Goal: Task Accomplishment & Management: Complete application form

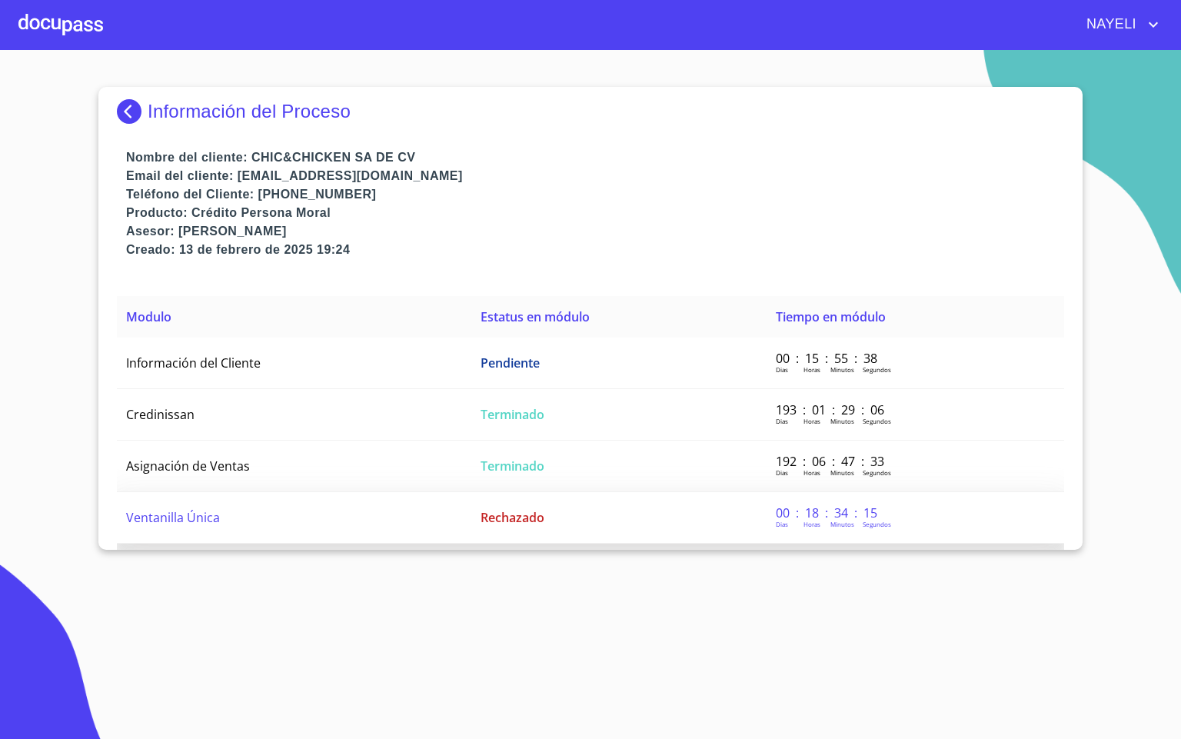
click at [229, 501] on td "Ventanilla Única" at bounding box center [294, 518] width 355 height 52
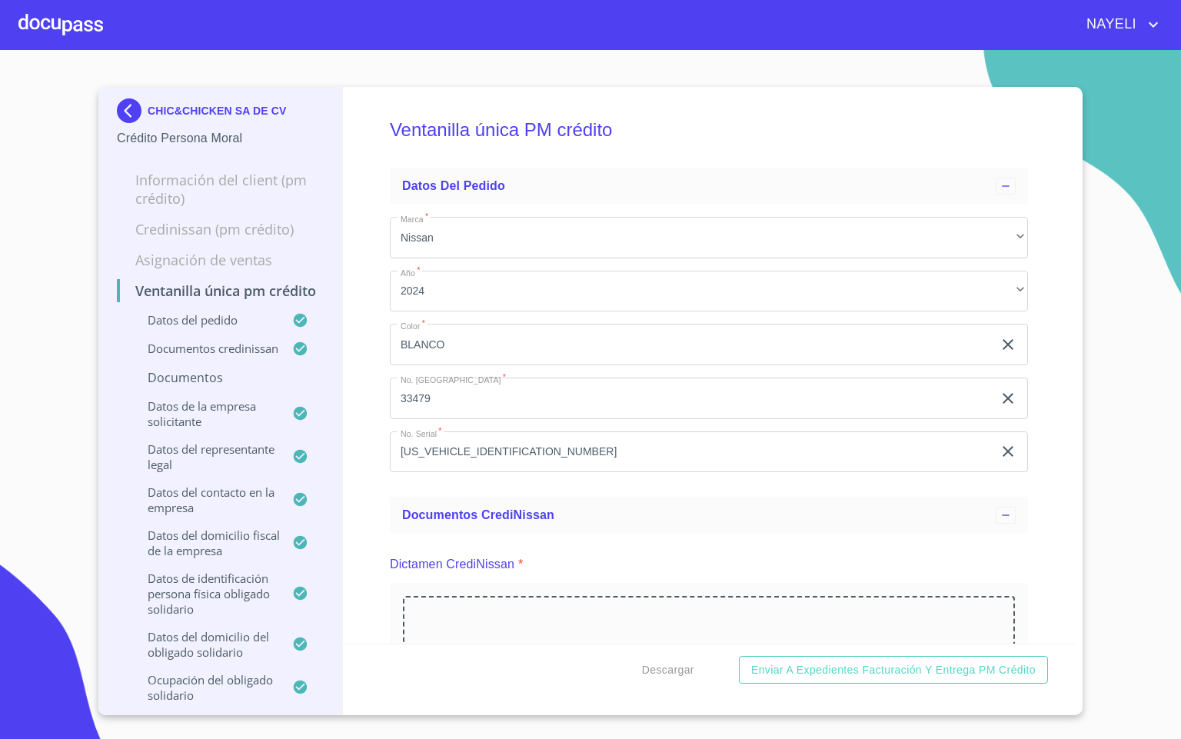
click at [130, 118] on img at bounding box center [132, 110] width 31 height 25
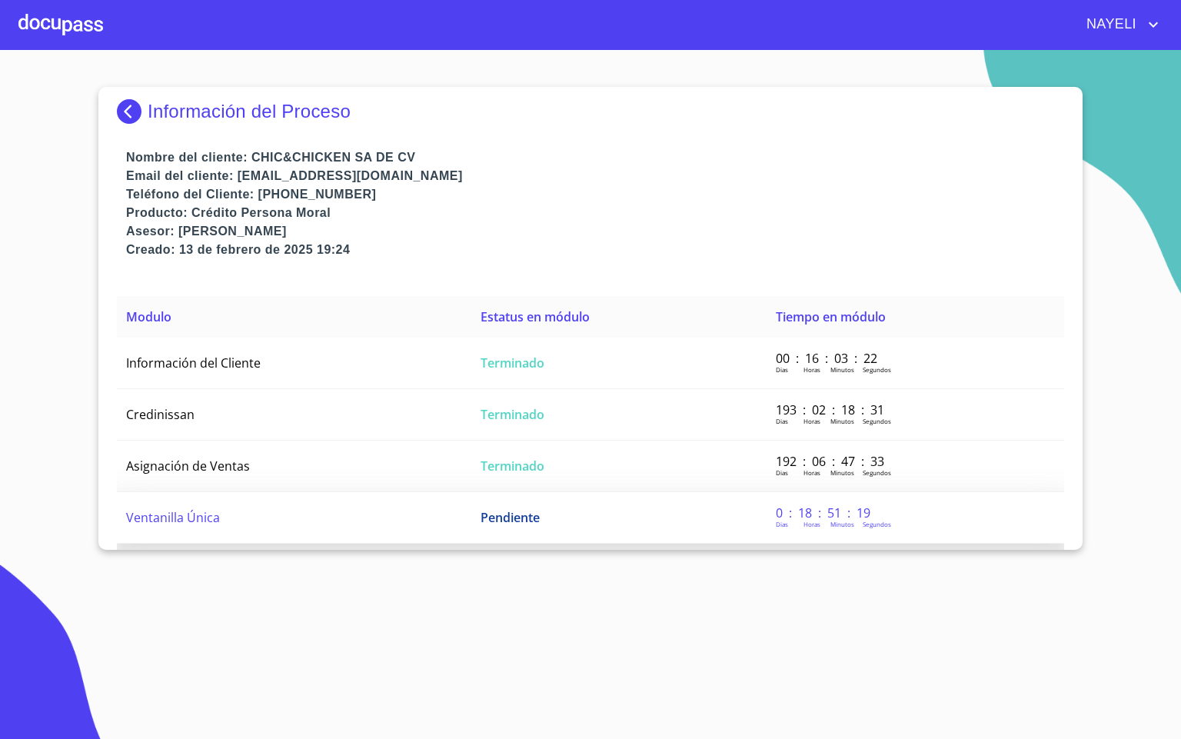
click at [354, 522] on td "Ventanilla Única" at bounding box center [294, 518] width 355 height 52
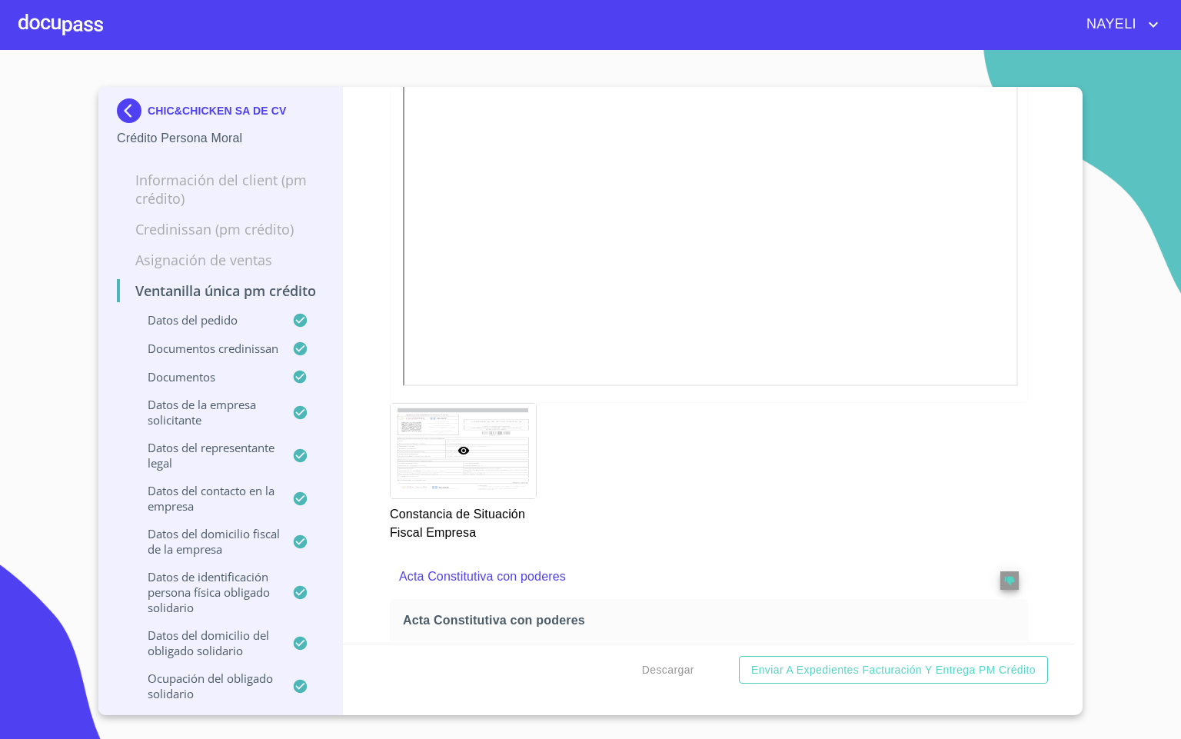
scroll to position [3922, 0]
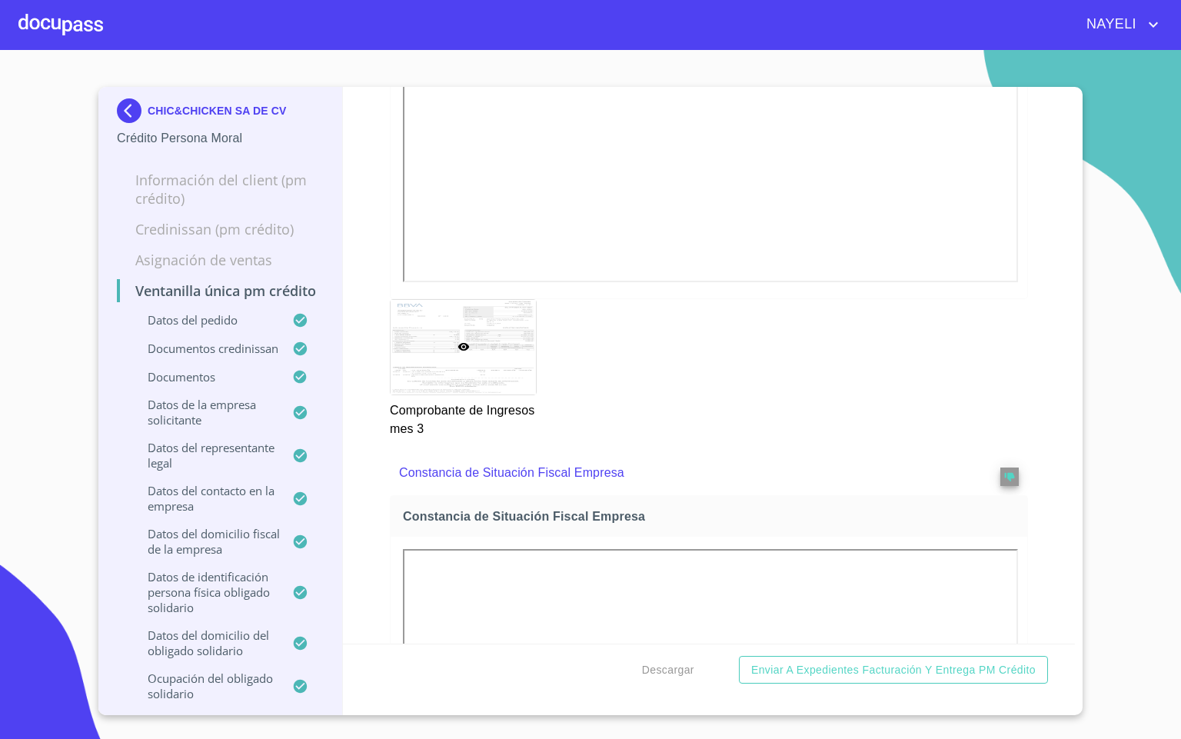
click at [62, 26] on div at bounding box center [60, 24] width 85 height 49
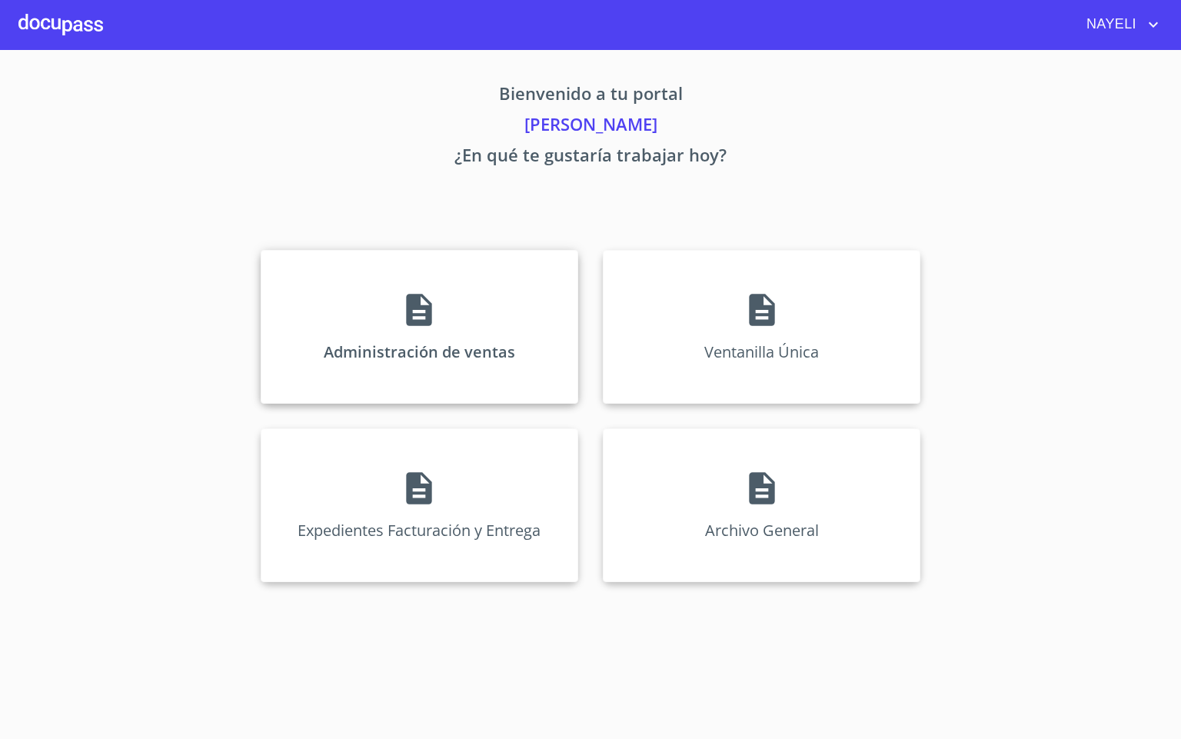
click at [436, 351] on p "Administración de ventas" at bounding box center [420, 351] width 192 height 21
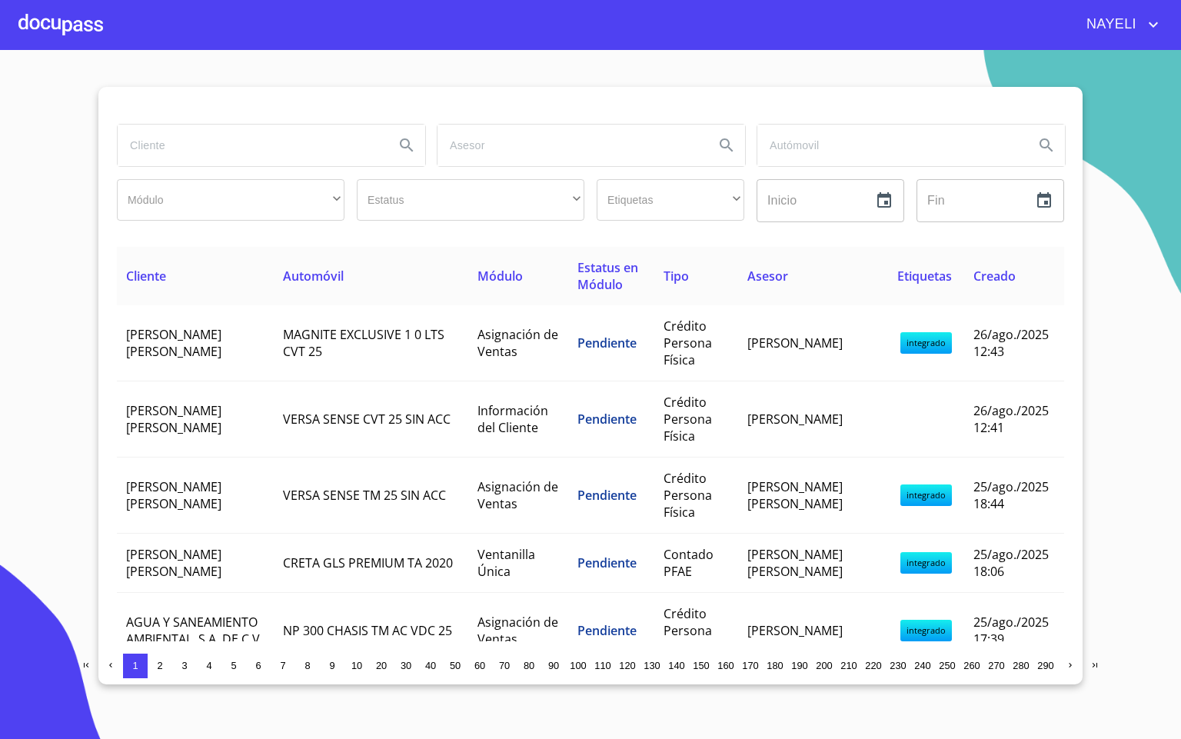
drag, startPoint x: 176, startPoint y: 171, endPoint x: 185, endPoint y: 136, distance: 35.8
click at [181, 148] on div at bounding box center [271, 145] width 320 height 55
click at [211, 137] on input "search" at bounding box center [250, 146] width 265 height 42
type input "[PERSON_NAME]"
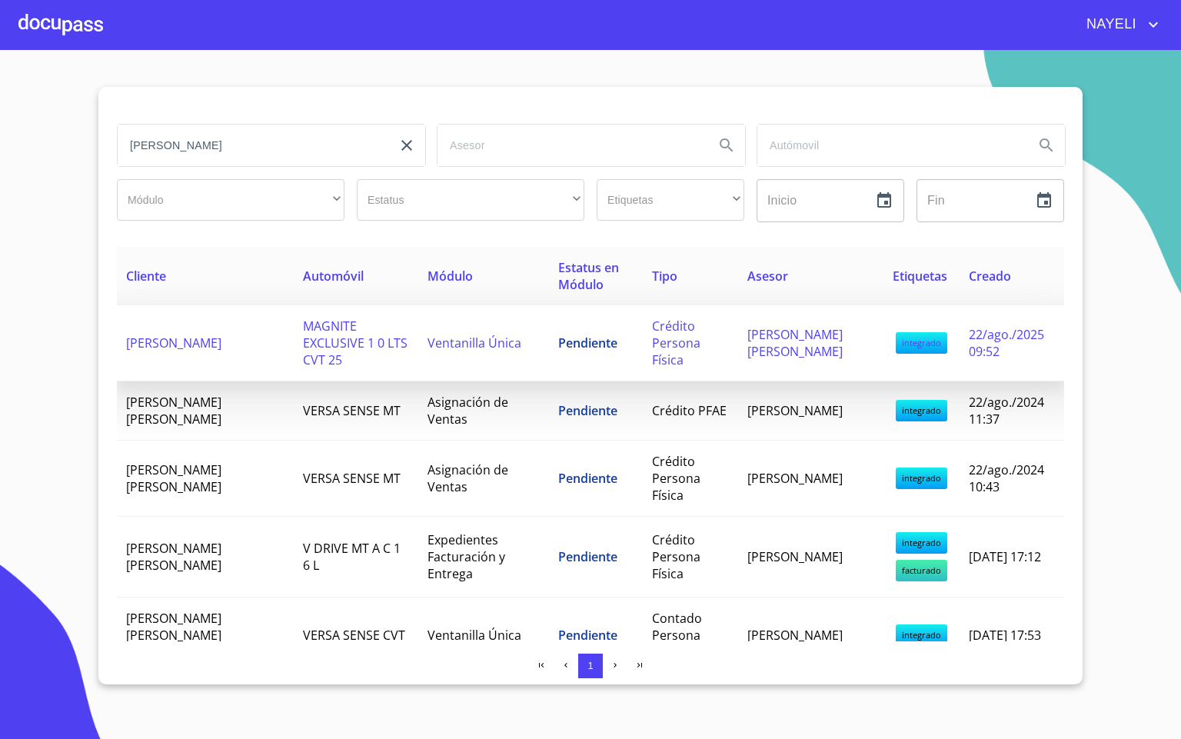
click at [196, 356] on td "[PERSON_NAME]" at bounding box center [205, 343] width 177 height 76
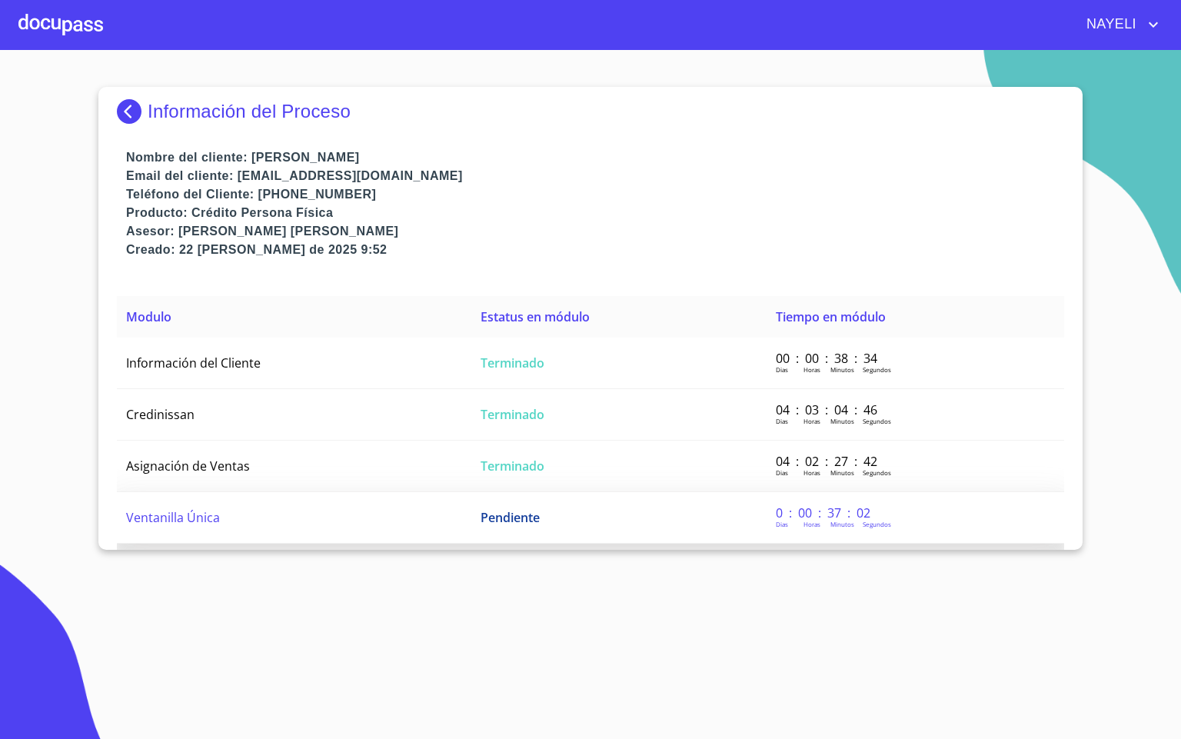
click at [142, 501] on td "Ventanilla Única" at bounding box center [294, 518] width 355 height 52
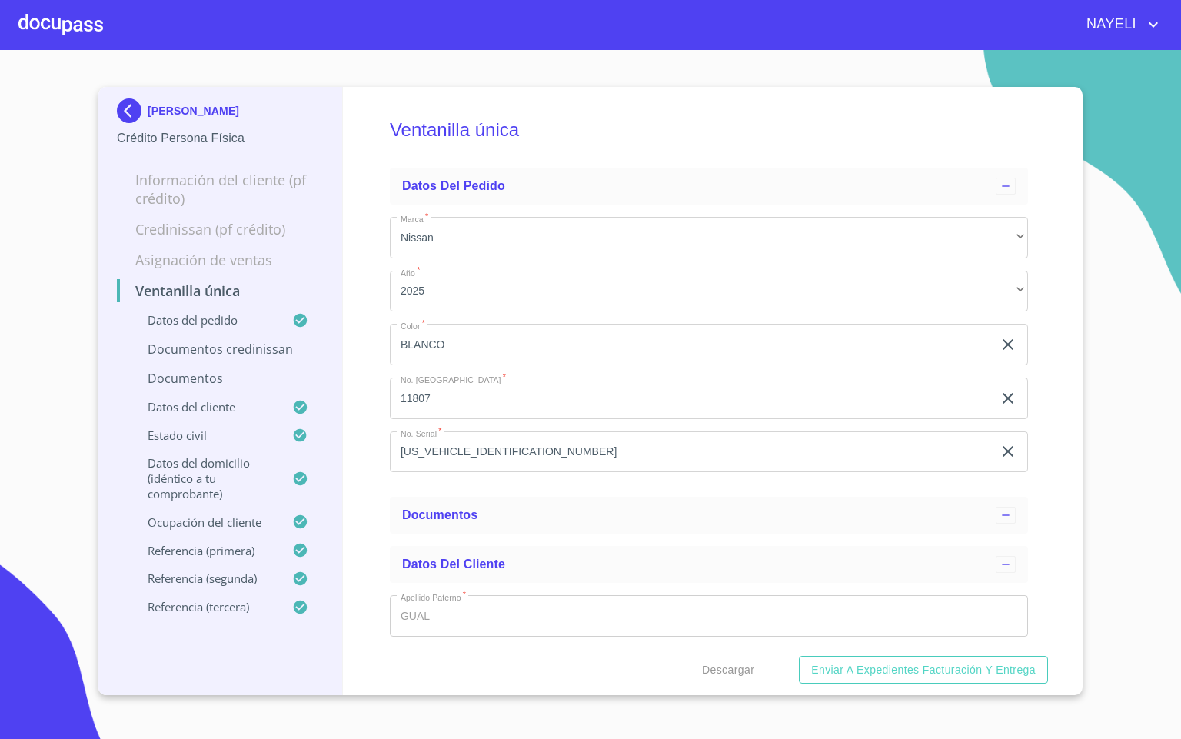
click at [1045, 503] on div "Ventanilla única Datos del pedido Marca   * Nissan ​ Año   * 2025 ​ Color   * […" at bounding box center [709, 365] width 733 height 557
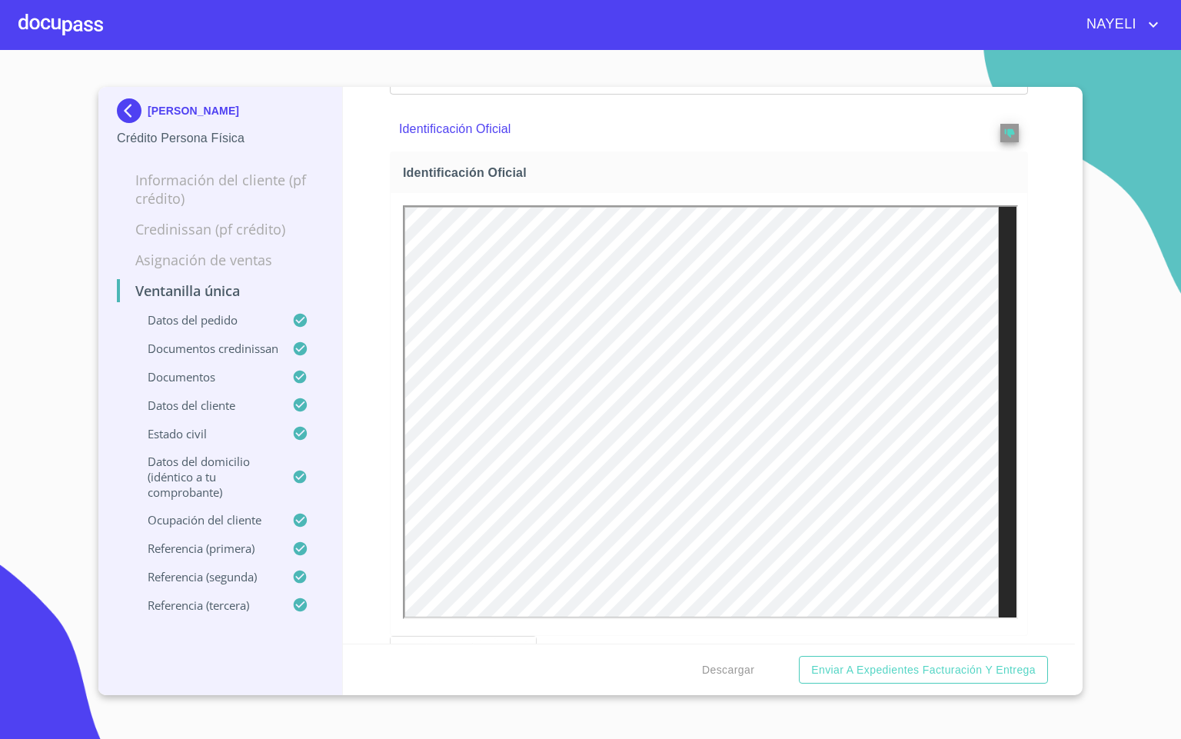
scroll to position [808, 0]
click at [1038, 455] on div "Ventanilla única Datos del pedido Marca   * Nissan ​ Año   * 2025 ​ Color   * […" at bounding box center [709, 365] width 733 height 557
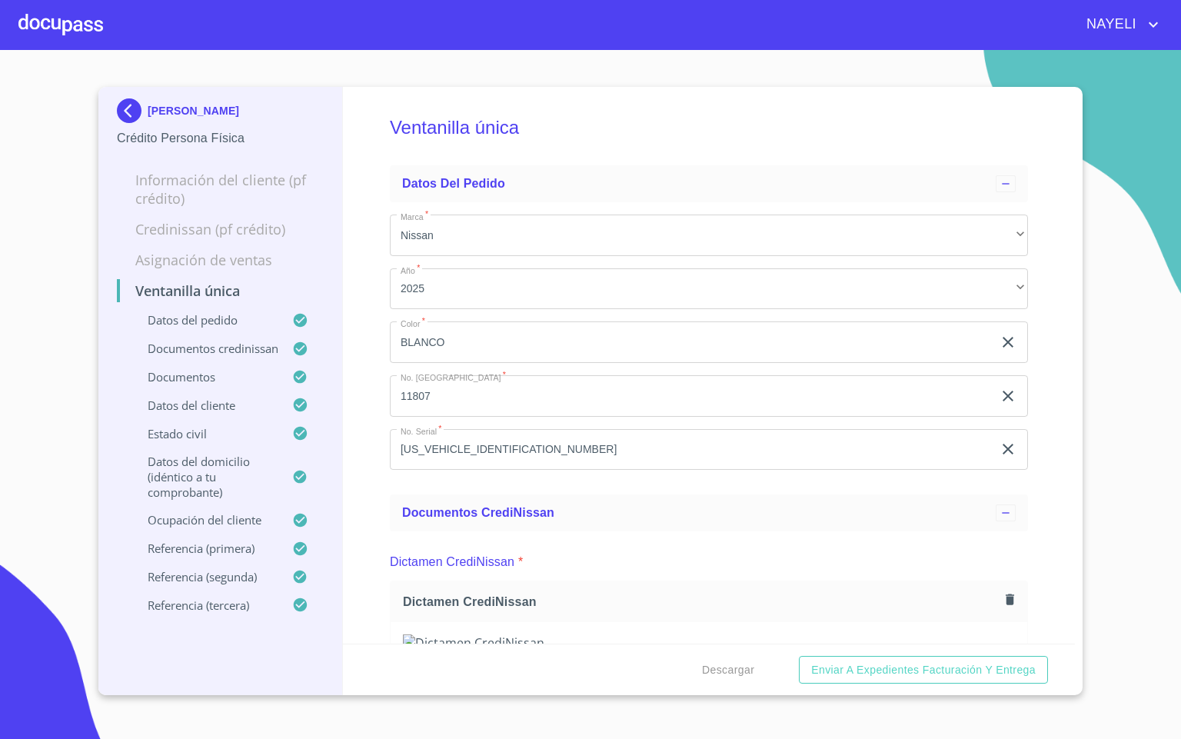
scroll to position [0, 0]
click at [88, 37] on div at bounding box center [60, 24] width 85 height 49
